Goal: Task Accomplishment & Management: Complete application form

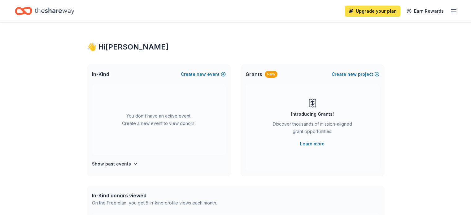
click at [355, 13] on link "Upgrade your plan" at bounding box center [372, 11] width 56 height 11
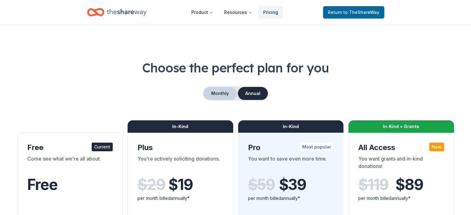
click at [216, 97] on button "Monthly" at bounding box center [219, 93] width 33 height 13
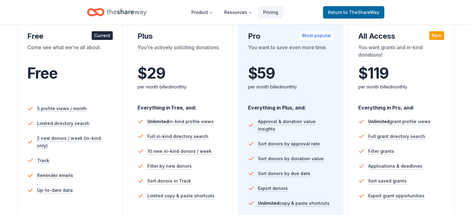
scroll to position [31, 0]
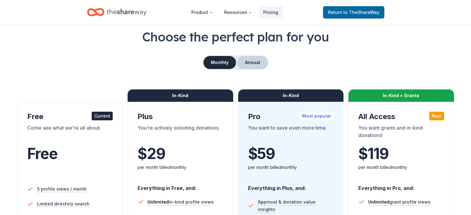
click at [254, 59] on button "Annual" at bounding box center [252, 62] width 31 height 13
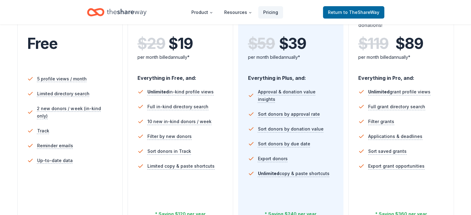
scroll to position [155, 0]
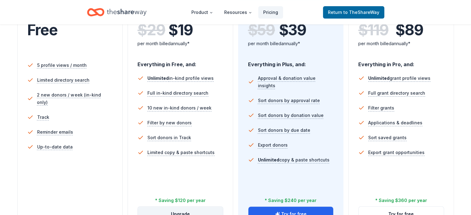
click at [200, 207] on button "Upgrade" at bounding box center [180, 214] width 85 height 15
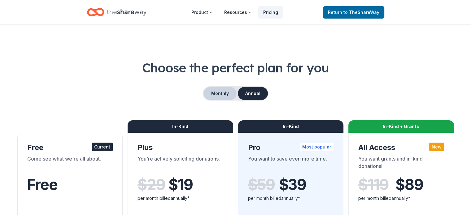
click at [229, 95] on button "Monthly" at bounding box center [219, 93] width 33 height 13
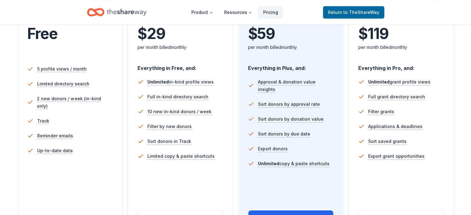
scroll to position [186, 0]
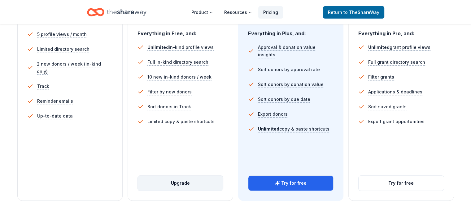
click at [188, 176] on button "Upgrade" at bounding box center [180, 183] width 85 height 15
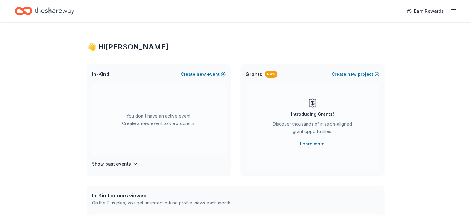
click at [450, 10] on icon "button" at bounding box center [453, 10] width 7 height 7
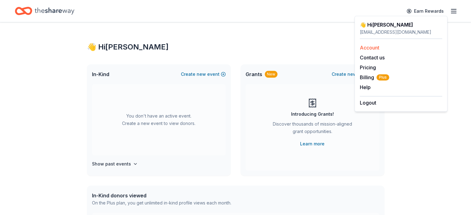
click at [368, 45] on link "Account" at bounding box center [368, 48] width 19 height 6
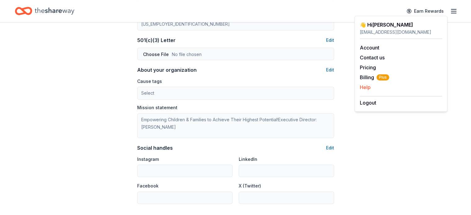
scroll to position [250, 0]
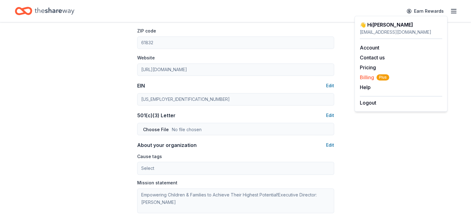
click at [368, 76] on span "Billing Plus" at bounding box center [373, 77] width 29 height 7
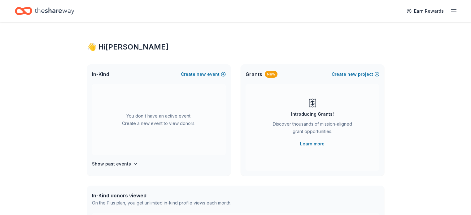
click at [450, 10] on icon "button" at bounding box center [453, 10] width 7 height 7
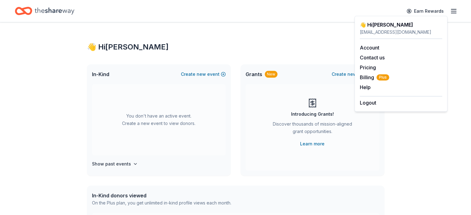
click at [259, 39] on div "👋 Hi [PERSON_NAME] In-Kind Create new event You don't have an active event. Cre…" at bounding box center [235, 202] width 317 height 361
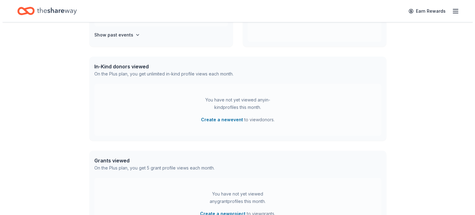
scroll to position [27, 0]
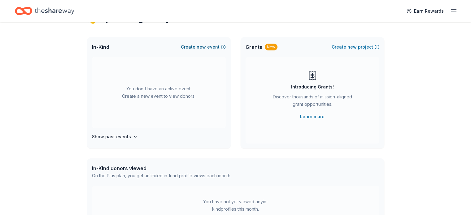
click at [220, 45] on button "Create new event" at bounding box center [203, 46] width 45 height 7
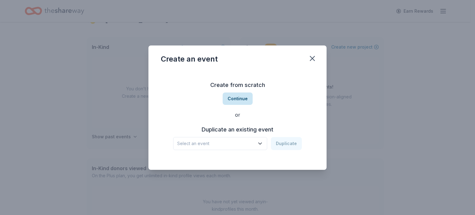
click at [240, 98] on button "Continue" at bounding box center [238, 99] width 30 height 12
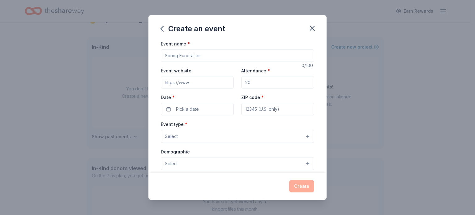
click at [209, 55] on input "Event name *" at bounding box center [237, 55] width 153 height 12
drag, startPoint x: 209, startPoint y: 55, endPoint x: 152, endPoint y: 55, distance: 56.9
click at [152, 55] on div "Event name * 0 /100 Event website Attendance * Date * Pick a date ZIP code * Ev…" at bounding box center [237, 106] width 178 height 133
type input "Casino Night Fundraiser"
click at [249, 80] on input "Attendance *" at bounding box center [277, 82] width 73 height 12
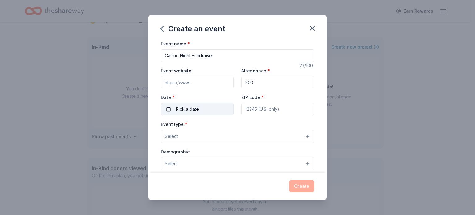
type input "200"
click at [208, 107] on button "Pick a date" at bounding box center [197, 109] width 73 height 12
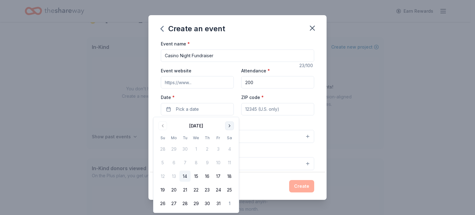
click at [227, 124] on button "Go to next month" at bounding box center [229, 126] width 9 height 9
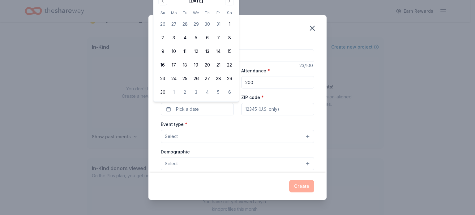
click at [228, 124] on div "Event type * Select" at bounding box center [237, 131] width 153 height 23
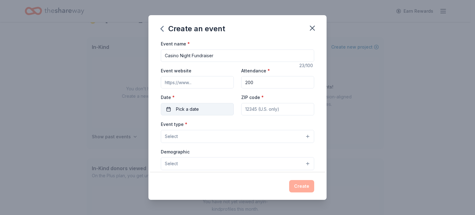
click at [203, 111] on button "Pick a date" at bounding box center [197, 109] width 73 height 12
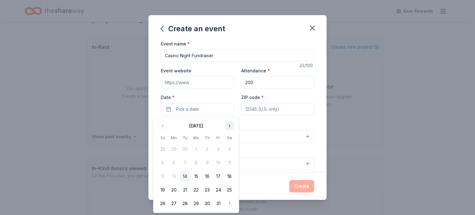
click at [229, 127] on button "Go to next month" at bounding box center [229, 126] width 9 height 9
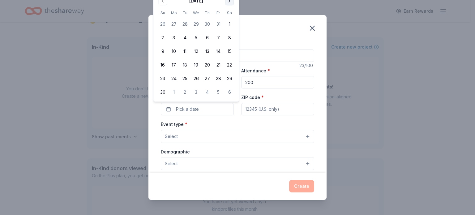
click at [226, 0] on button "Go to next month" at bounding box center [229, 1] width 9 height 9
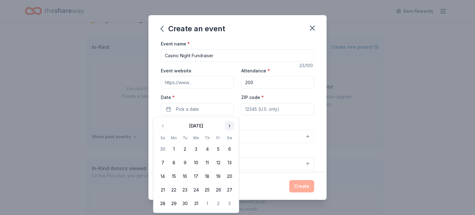
click at [232, 127] on button "Go to next month" at bounding box center [229, 126] width 9 height 9
click at [229, 124] on button "Go to next month" at bounding box center [229, 126] width 9 height 9
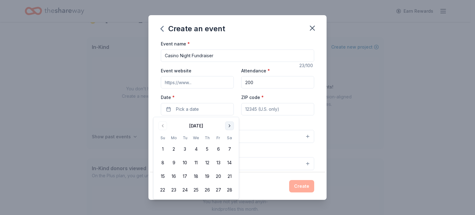
click at [229, 124] on button "Go to next month" at bounding box center [229, 126] width 9 height 9
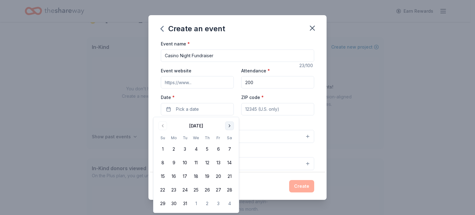
click at [229, 124] on button "Go to next month" at bounding box center [229, 126] width 9 height 9
click at [228, 175] on button "18" at bounding box center [229, 176] width 11 height 11
click at [258, 112] on input "ZIP code *" at bounding box center [277, 109] width 73 height 12
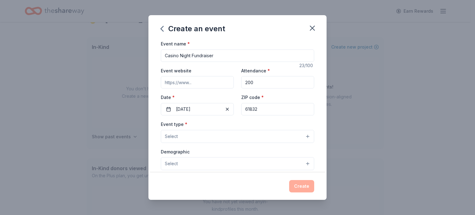
type input "61832"
click at [183, 138] on button "Select" at bounding box center [237, 136] width 153 height 13
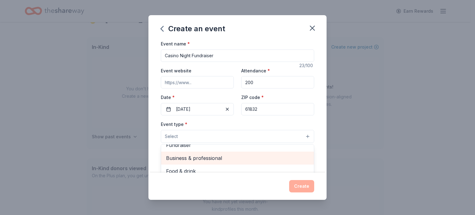
scroll to position [0, 0]
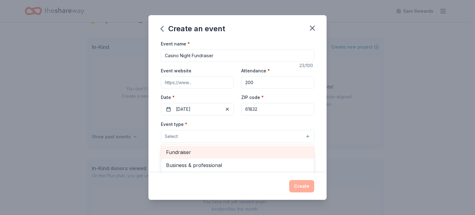
click at [191, 153] on span "Fundraiser" at bounding box center [237, 152] width 143 height 8
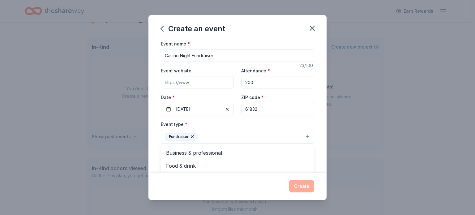
click at [319, 124] on div "Event name * Casino Night Fundraiser 23 /100 Event website Attendance * 200 Dat…" at bounding box center [237, 106] width 178 height 133
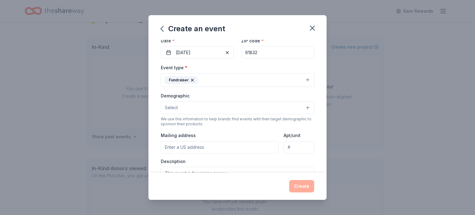
scroll to position [62, 0]
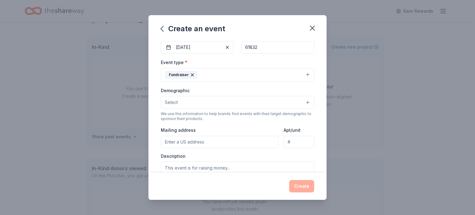
click at [200, 99] on button "Select" at bounding box center [237, 102] width 153 height 13
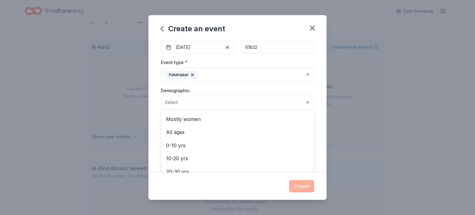
scroll to position [0, 0]
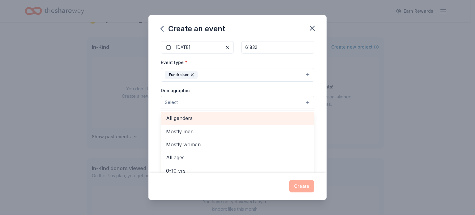
click at [194, 119] on span "All genders" at bounding box center [237, 118] width 143 height 8
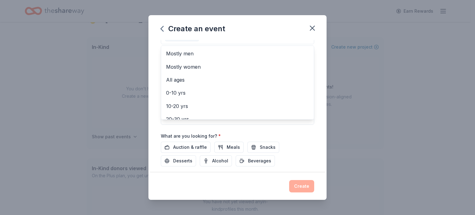
scroll to position [71, 0]
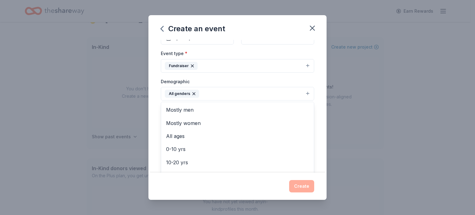
click at [315, 122] on div "Event name * Casino Night Fundraiser 23 /100 Event website Attendance * 200 Dat…" at bounding box center [237, 106] width 178 height 133
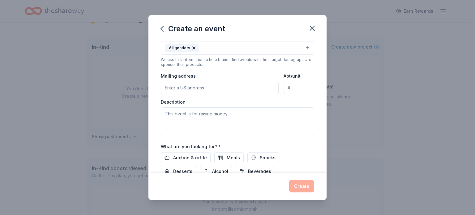
scroll to position [133, 0]
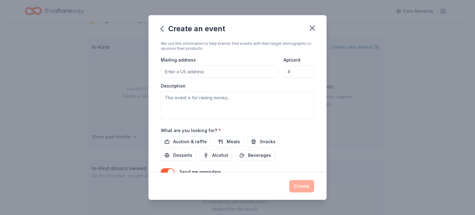
click at [189, 70] on input "Mailing address" at bounding box center [220, 72] width 118 height 12
type input "7"
type input "917 North Walnut Street, Danville, IL, 61832"
click at [293, 72] on input "Apt/unit" at bounding box center [299, 72] width 31 height 12
click at [247, 101] on textarea at bounding box center [237, 105] width 153 height 28
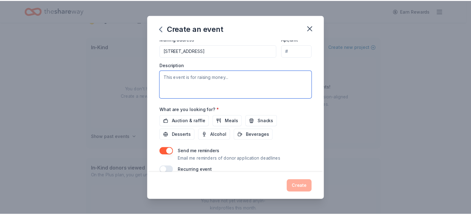
scroll to position [164, 0]
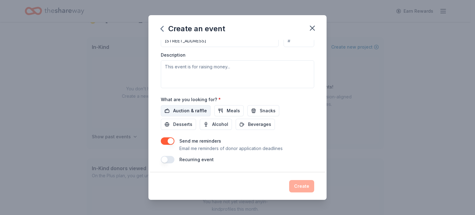
click at [196, 109] on span "Auction & raffle" at bounding box center [190, 110] width 34 height 7
click at [307, 186] on button "Create" at bounding box center [301, 186] width 25 height 12
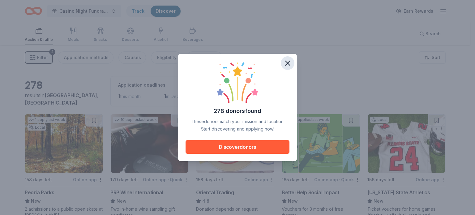
click at [290, 63] on icon "button" at bounding box center [287, 63] width 9 height 9
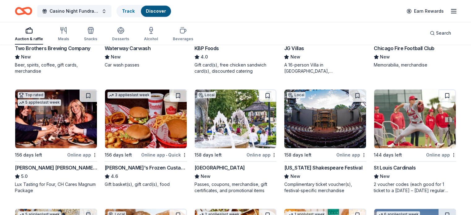
scroll to position [618, 0]
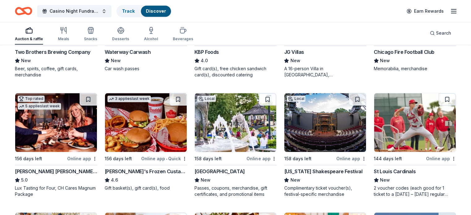
click at [434, 157] on div "Online app" at bounding box center [441, 159] width 30 height 8
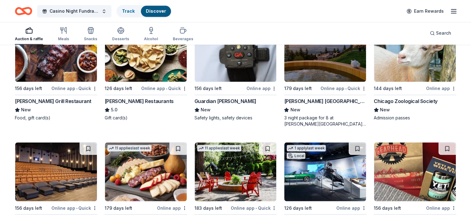
scroll to position [1043, 0]
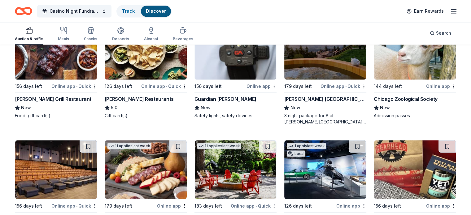
click at [327, 89] on div "Online app • Quick" at bounding box center [343, 86] width 46 height 8
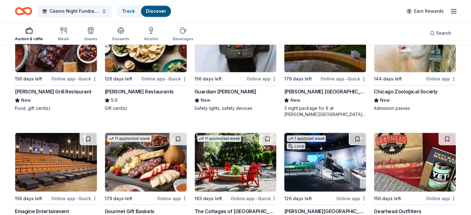
scroll to position [1104, 0]
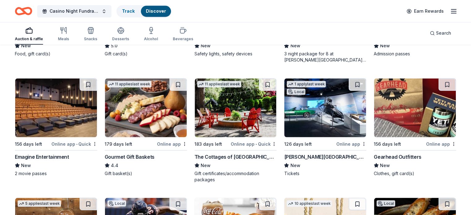
click at [245, 148] on div "Online app • Quick" at bounding box center [253, 144] width 46 height 8
click at [437, 57] on div "Admission passes" at bounding box center [414, 54] width 82 height 6
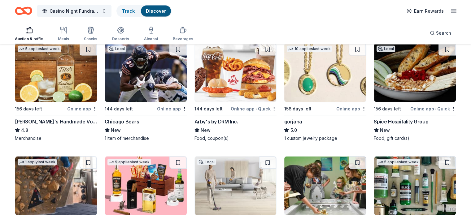
scroll to position [1259, 0]
click at [172, 112] on div "Online app" at bounding box center [172, 109] width 30 height 8
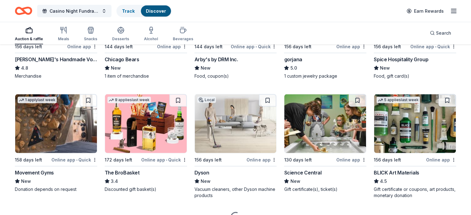
scroll to position [1352, 0]
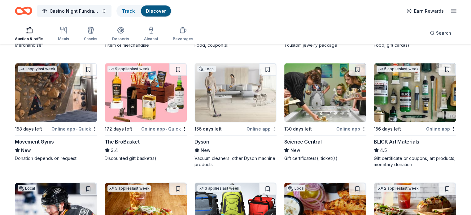
click at [259, 133] on div "Online app" at bounding box center [261, 129] width 30 height 8
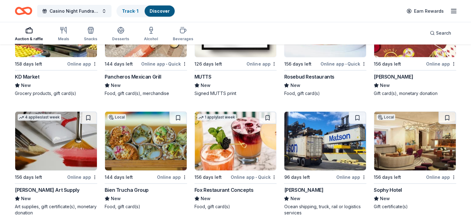
scroll to position [1878, 0]
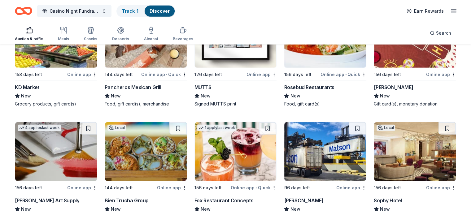
click at [431, 77] on div "Online app" at bounding box center [441, 75] width 30 height 8
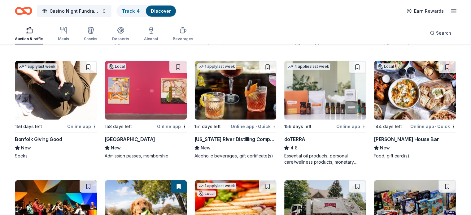
scroll to position [1445, 0]
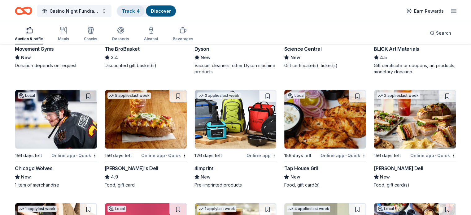
click at [140, 10] on link "Track · 4" at bounding box center [131, 10] width 18 height 5
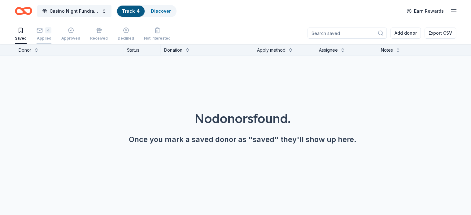
click at [51, 34] on div "4 Applied" at bounding box center [44, 34] width 15 height 14
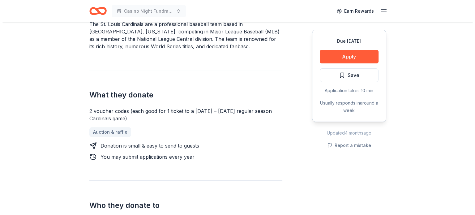
scroll to position [217, 0]
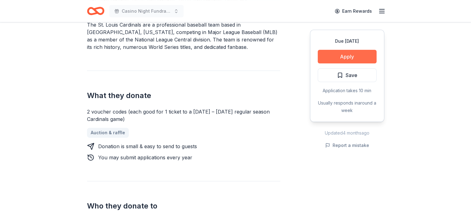
click at [365, 56] on button "Apply" at bounding box center [346, 57] width 59 height 14
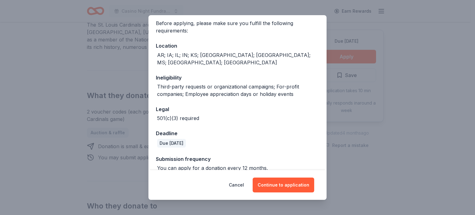
scroll to position [49, 0]
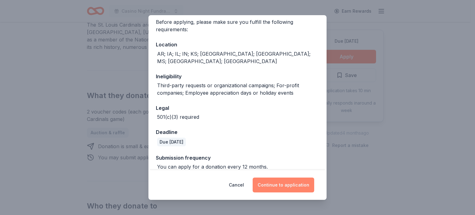
click at [275, 185] on button "Continue to application" at bounding box center [284, 185] width 62 height 15
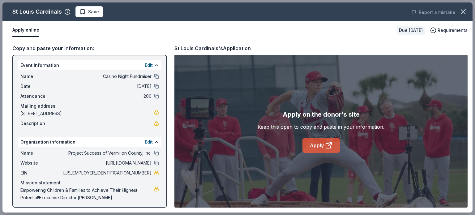
click at [322, 147] on link "Apply" at bounding box center [321, 145] width 37 height 15
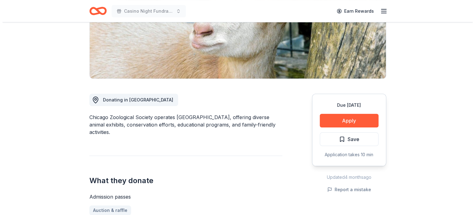
scroll to position [93, 0]
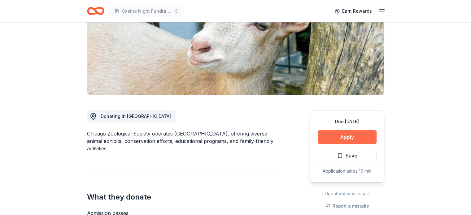
click at [343, 134] on button "Apply" at bounding box center [346, 137] width 59 height 14
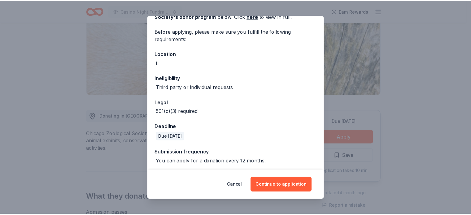
scroll to position [42, 0]
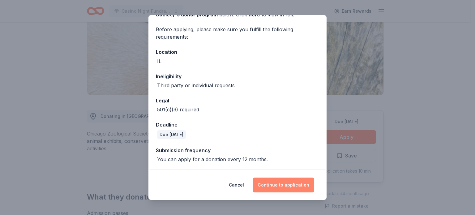
click at [282, 182] on button "Continue to application" at bounding box center [284, 185] width 62 height 15
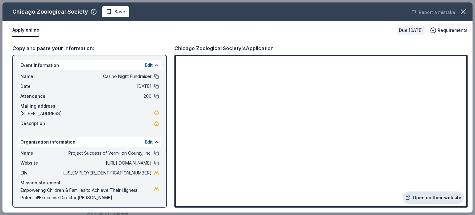
click at [433, 200] on link "Open on their website" at bounding box center [433, 198] width 61 height 12
click at [120, 8] on span "Save" at bounding box center [119, 11] width 11 height 7
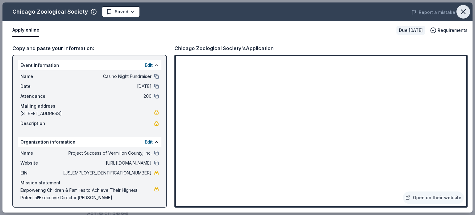
click at [461, 11] on icon "button" at bounding box center [463, 11] width 9 height 9
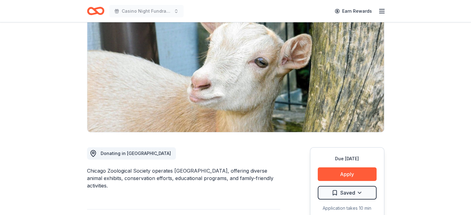
scroll to position [0, 0]
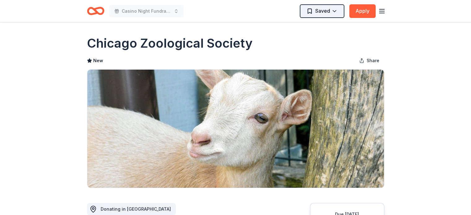
click at [335, 12] on html "Casino Night Fundraiser Saved Apply Due in 144 days Share Chicago Zoological So…" at bounding box center [235, 107] width 471 height 215
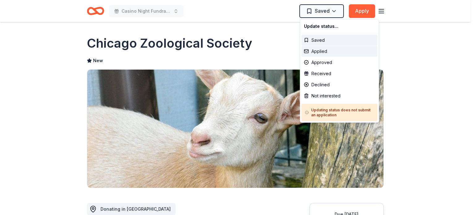
click at [323, 52] on div "Applied" at bounding box center [340, 51] width 76 height 11
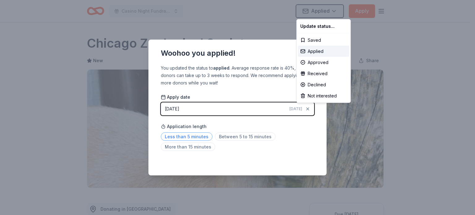
click at [196, 136] on html "Casino Night Fundraiser Applied Apply Due in 144 days Share Chicago Zoological …" at bounding box center [237, 107] width 475 height 215
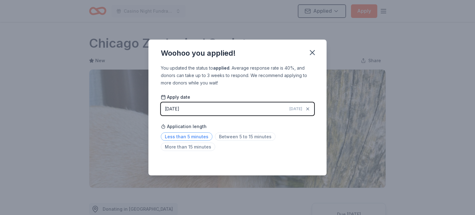
click at [199, 138] on span "Less than 5 minutes" at bounding box center [187, 136] width 52 height 8
click at [314, 53] on icon "button" at bounding box center [312, 52] width 9 height 9
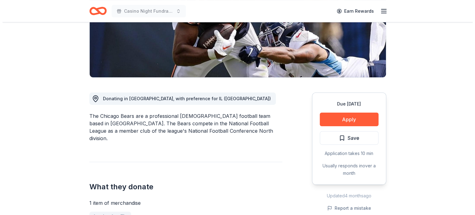
scroll to position [124, 0]
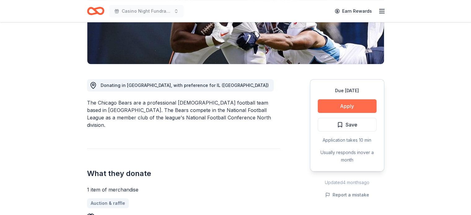
click at [346, 105] on button "Apply" at bounding box center [346, 106] width 59 height 14
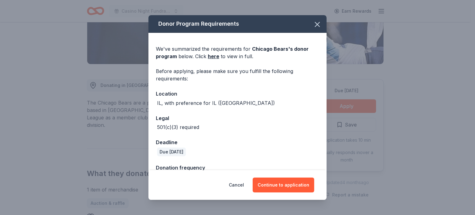
scroll to position [17, 0]
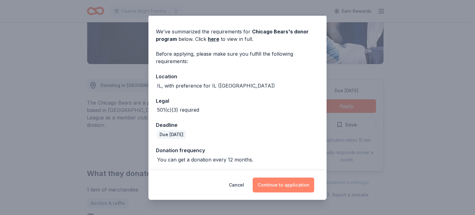
click at [282, 185] on button "Continue to application" at bounding box center [284, 185] width 62 height 15
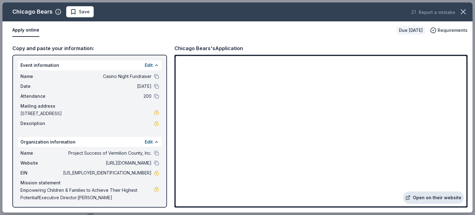
click at [434, 196] on link "Open on their website" at bounding box center [433, 198] width 61 height 12
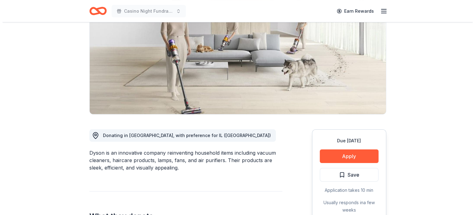
scroll to position [124, 0]
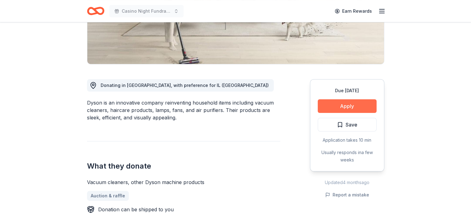
click at [355, 103] on button "Apply" at bounding box center [346, 106] width 59 height 14
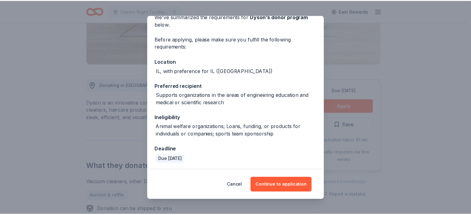
scroll to position [32, 0]
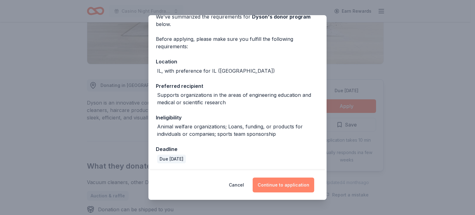
click at [293, 185] on button "Continue to application" at bounding box center [284, 185] width 62 height 15
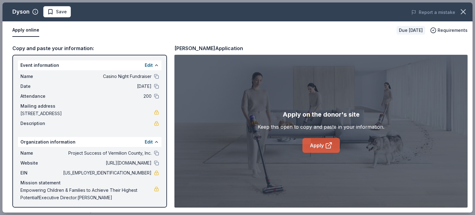
click at [320, 143] on link "Apply" at bounding box center [321, 145] width 37 height 15
click at [61, 12] on span "Save" at bounding box center [61, 11] width 11 height 7
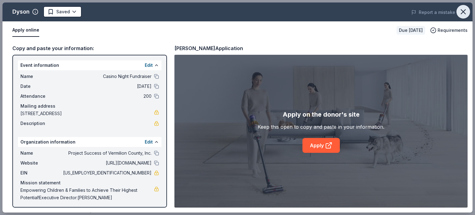
click at [467, 12] on icon "button" at bounding box center [463, 11] width 9 height 9
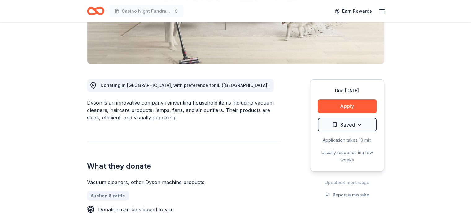
scroll to position [0, 0]
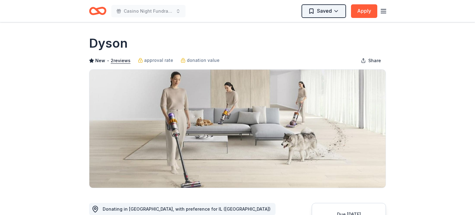
click at [335, 11] on html "Casino Night Fundraiser Saved Apply Due in 156 days Share Dyson New • 2 reviews…" at bounding box center [237, 107] width 475 height 215
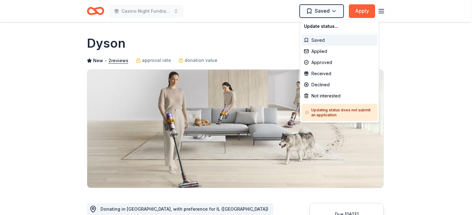
click at [318, 42] on div "Saved" at bounding box center [340, 40] width 76 height 11
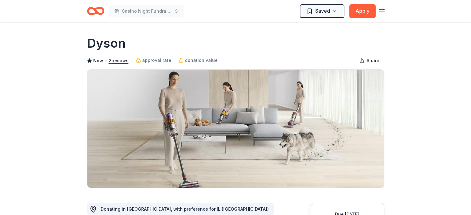
click at [339, 6] on html "Casino Night Fundraiser Saved Apply Due in 156 days Share Dyson New • 2 reviews…" at bounding box center [235, 107] width 471 height 215
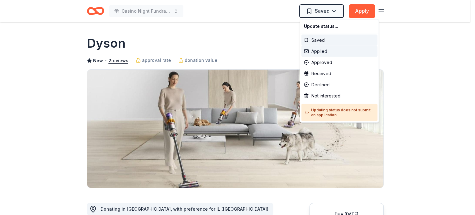
click at [317, 50] on div "Applied" at bounding box center [340, 51] width 76 height 11
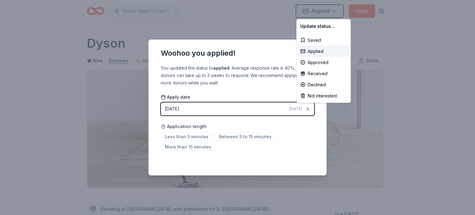
click at [266, 28] on html "Casino Night Fundraiser Applied Apply Due in 156 days Share Dyson New • 2 revie…" at bounding box center [237, 107] width 475 height 215
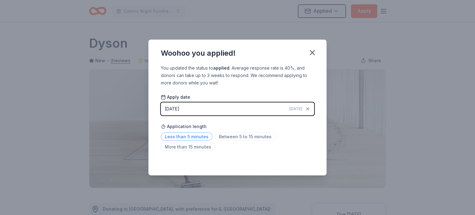
click at [190, 135] on span "Less than 5 minutes" at bounding box center [187, 136] width 52 height 8
click at [316, 54] on icon "button" at bounding box center [312, 52] width 9 height 9
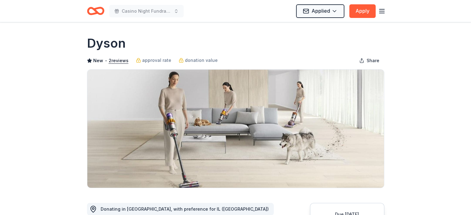
click at [380, 11] on icon "button" at bounding box center [381, 10] width 7 height 7
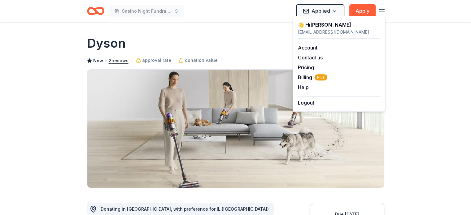
click at [56, 12] on header "Casino Night Fundraiser Applied Apply" at bounding box center [235, 11] width 471 height 22
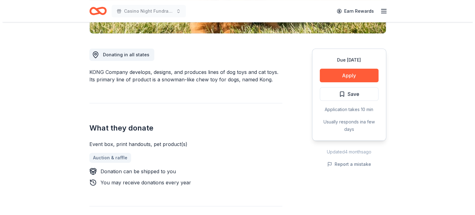
scroll to position [155, 0]
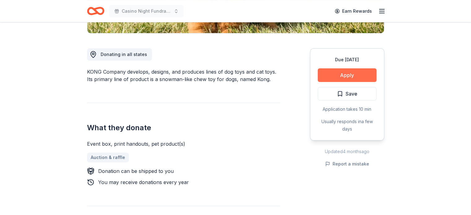
click at [361, 76] on button "Apply" at bounding box center [346, 75] width 59 height 14
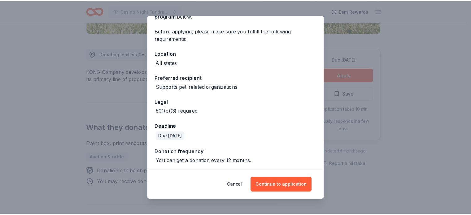
scroll to position [42, 0]
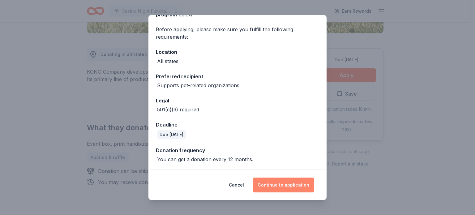
click at [270, 187] on button "Continue to application" at bounding box center [284, 185] width 62 height 15
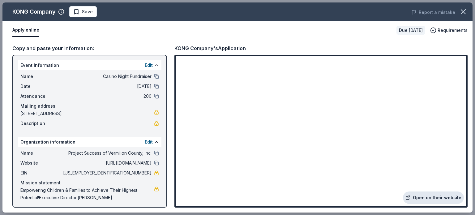
click at [426, 199] on link "Open on their website" at bounding box center [433, 198] width 61 height 12
click at [88, 13] on span "Save" at bounding box center [87, 11] width 11 height 7
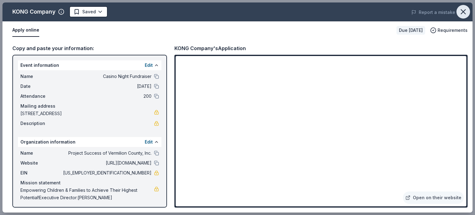
click at [462, 9] on icon "button" at bounding box center [463, 11] width 9 height 9
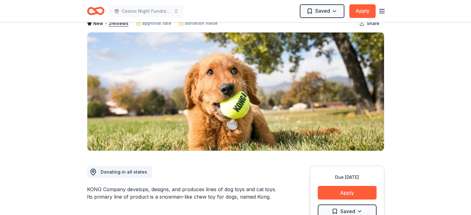
scroll to position [0, 0]
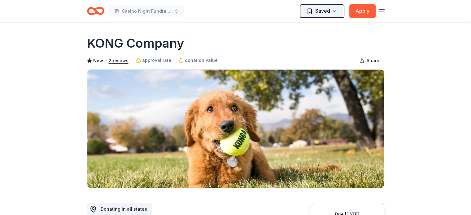
click at [338, 10] on html "Casino Night Fundraiser Saved Apply Due [DATE] Share KONG Company New • 2 revie…" at bounding box center [235, 107] width 471 height 215
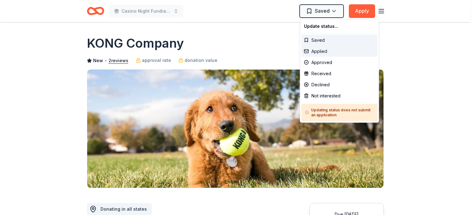
click at [320, 51] on div "Applied" at bounding box center [340, 51] width 76 height 11
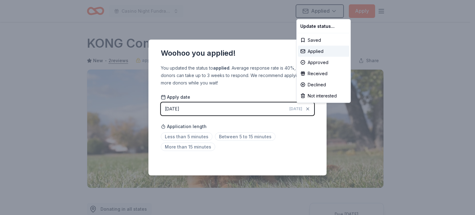
click at [200, 136] on html "Casino Night Fundraiser Applied Apply Due [DATE] Share KONG Company New • 2 rev…" at bounding box center [237, 107] width 475 height 215
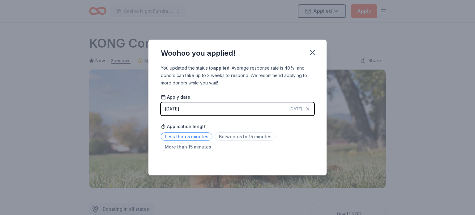
click at [199, 136] on span "Less than 5 minutes" at bounding box center [187, 136] width 52 height 8
click at [310, 51] on icon "button" at bounding box center [312, 52] width 9 height 9
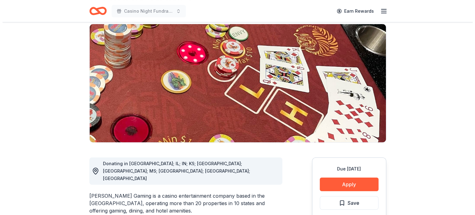
scroll to position [93, 0]
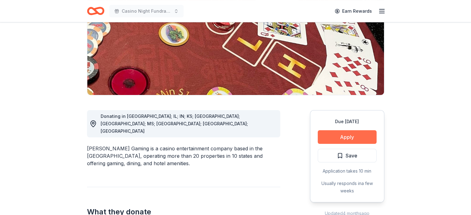
click at [351, 136] on button "Apply" at bounding box center [346, 137] width 59 height 14
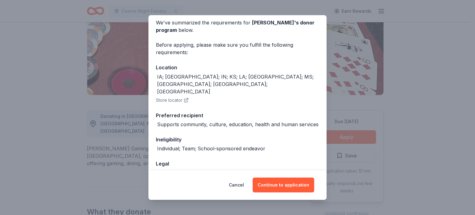
scroll to position [58, 0]
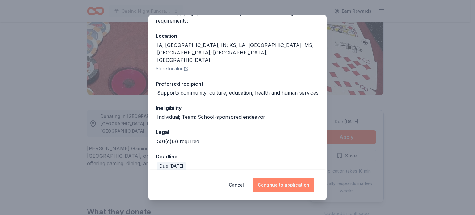
click at [289, 185] on button "Continue to application" at bounding box center [284, 185] width 62 height 15
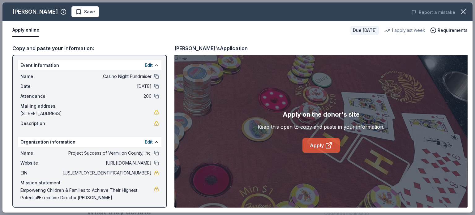
click at [324, 149] on link "Apply" at bounding box center [321, 145] width 37 height 15
click at [84, 10] on span "Save" at bounding box center [89, 11] width 11 height 7
click at [90, 11] on html "Casino Night Fundraiser Earn Rewards Due in 156 days Share Boyd Gaming New 1 ap…" at bounding box center [237, 14] width 475 height 215
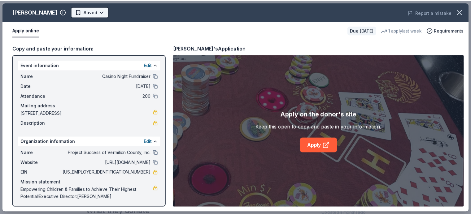
scroll to position [0, 0]
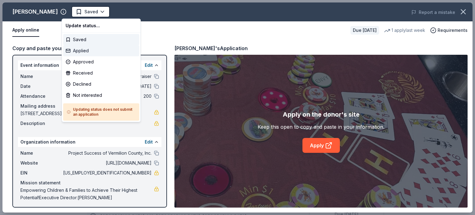
click at [93, 50] on div "Applied" at bounding box center [101, 50] width 76 height 11
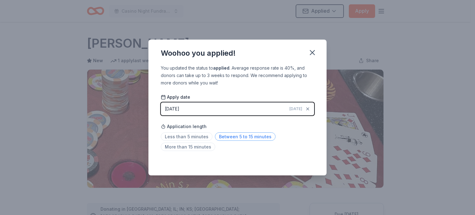
click at [228, 140] on span "Between 5 to 15 minutes" at bounding box center [245, 136] width 61 height 8
click at [302, 159] on div "Saved" at bounding box center [237, 161] width 153 height 7
click at [311, 50] on icon "button" at bounding box center [312, 52] width 9 height 9
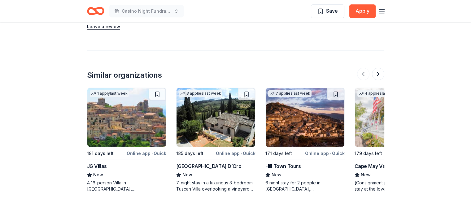
scroll to position [601, 0]
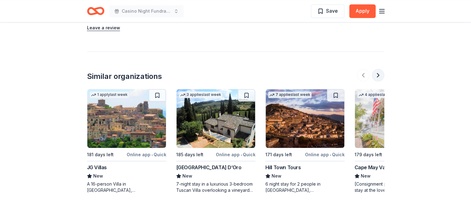
click at [381, 76] on button at bounding box center [378, 75] width 12 height 12
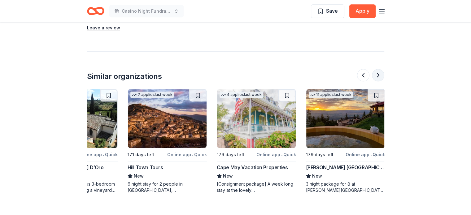
scroll to position [0, 139]
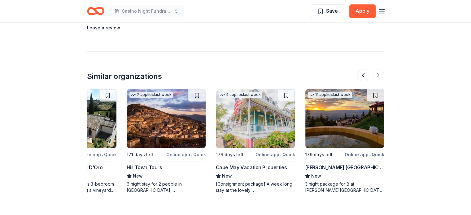
click at [351, 135] on img at bounding box center [344, 118] width 79 height 59
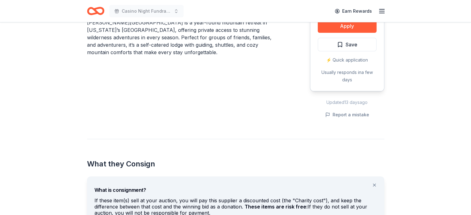
scroll to position [217, 0]
